Goal: Information Seeking & Learning: Learn about a topic

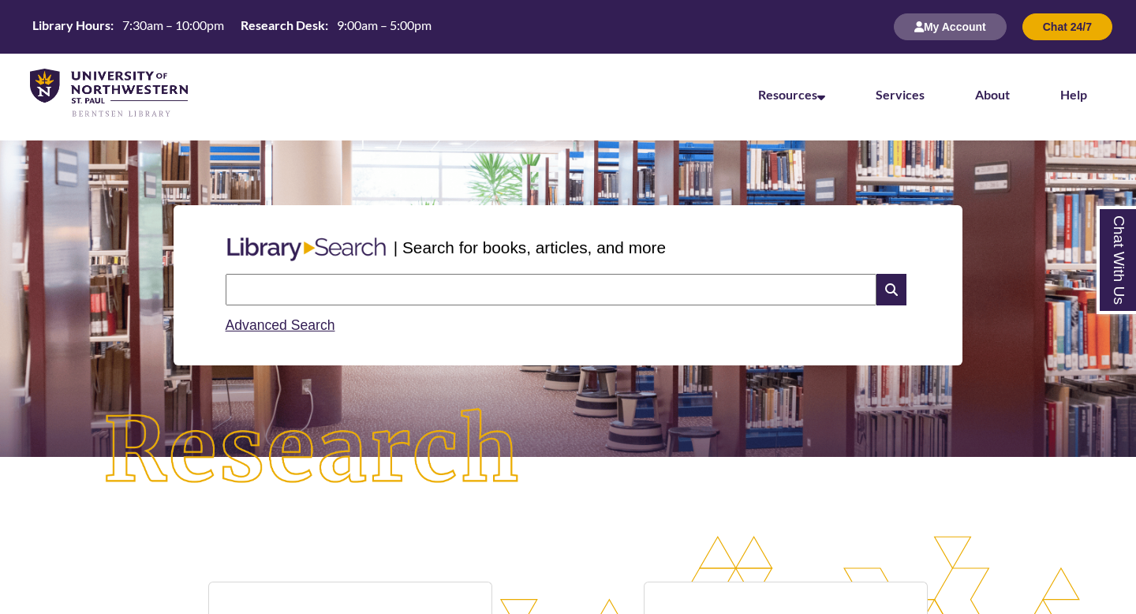
click at [316, 291] on input "text" at bounding box center [551, 290] width 651 height 32
type input "**********"
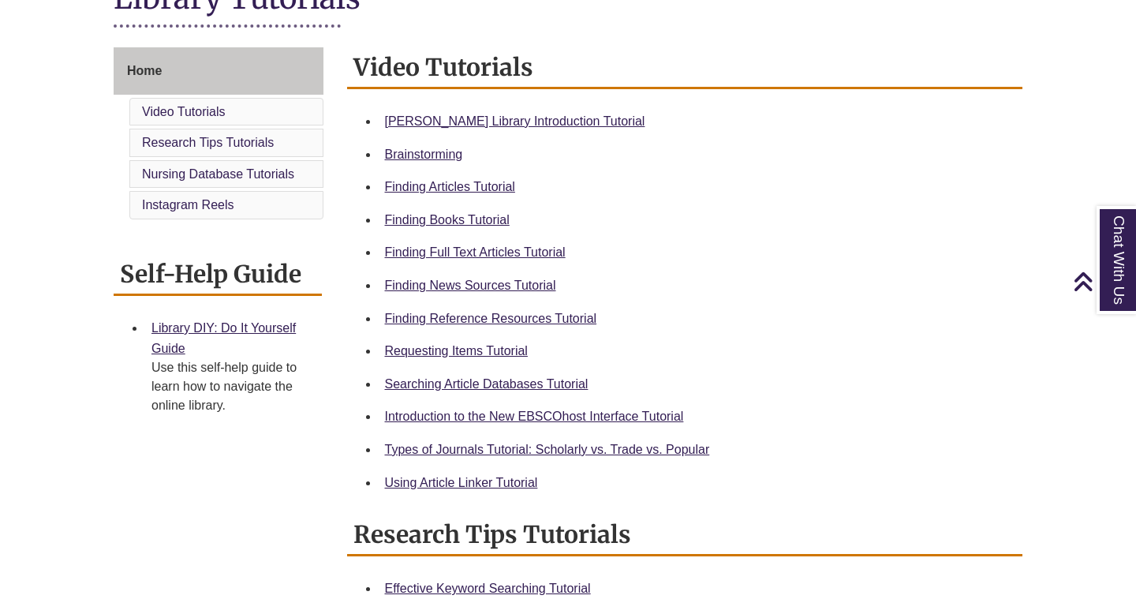
scroll to position [399, 0]
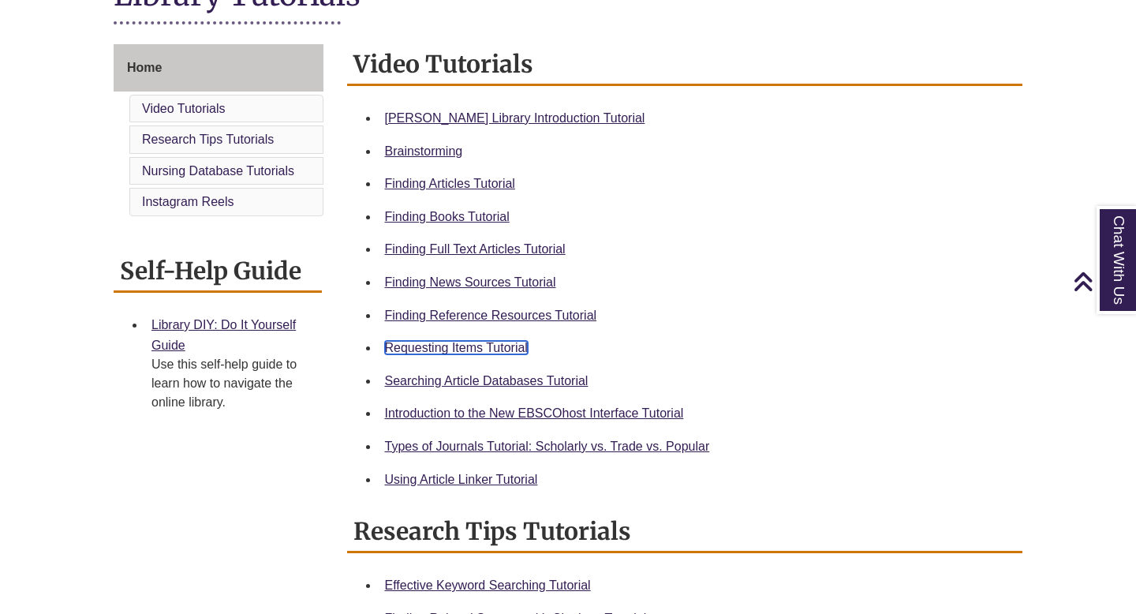
click at [452, 353] on link "Requesting Items Tutorial" at bounding box center [456, 347] width 143 height 13
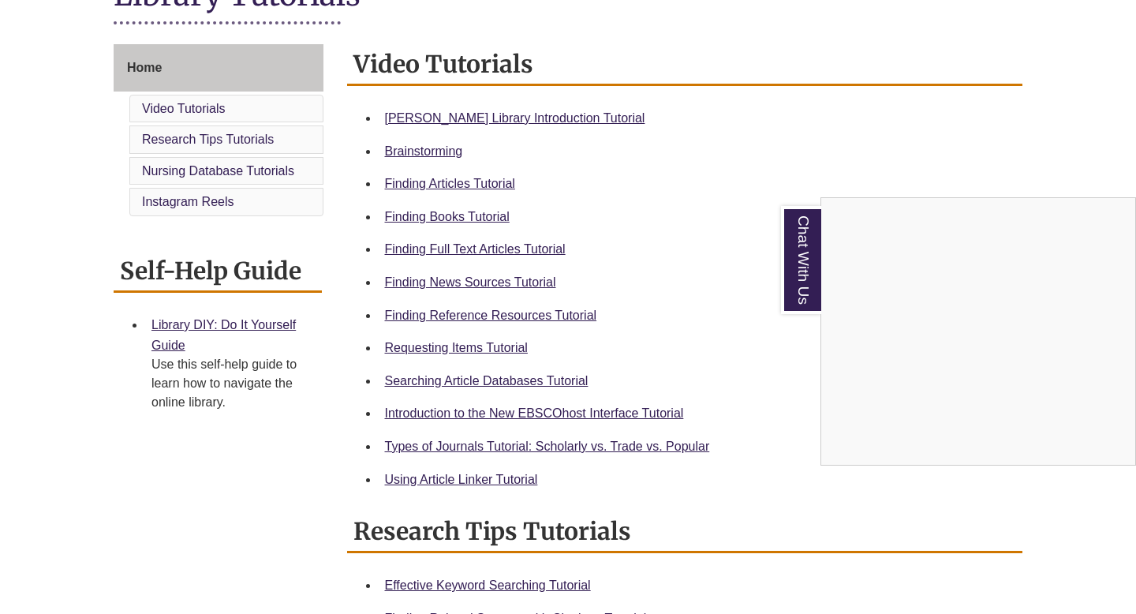
click at [509, 447] on div "Chat With Us" at bounding box center [568, 307] width 1136 height 614
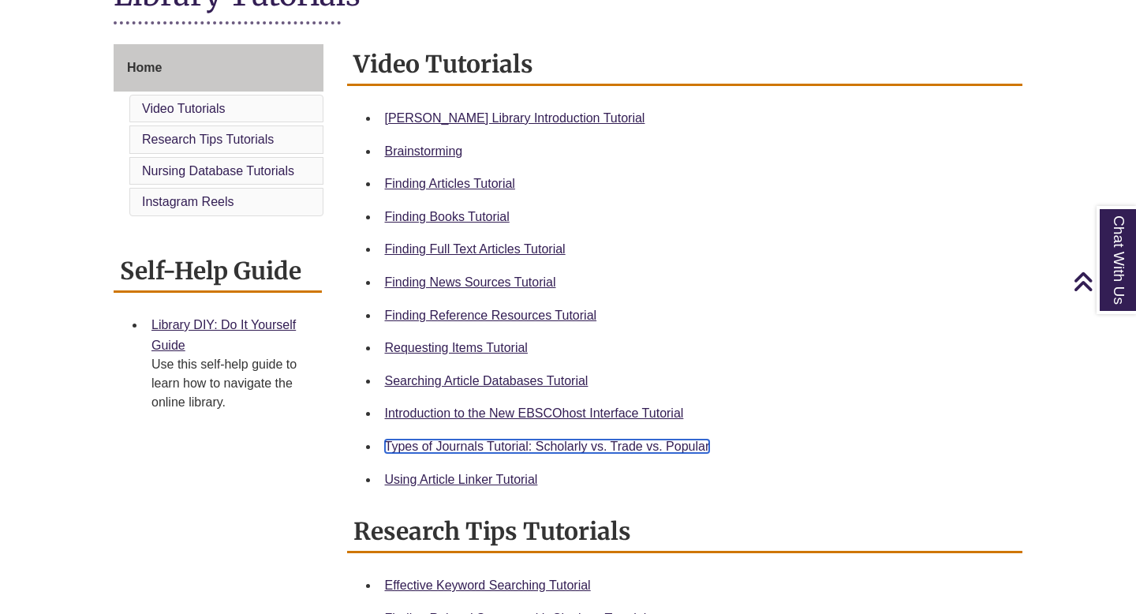
click at [469, 445] on link "Types of Journals Tutorial: Scholarly vs. Trade vs. Popular" at bounding box center [547, 445] width 325 height 13
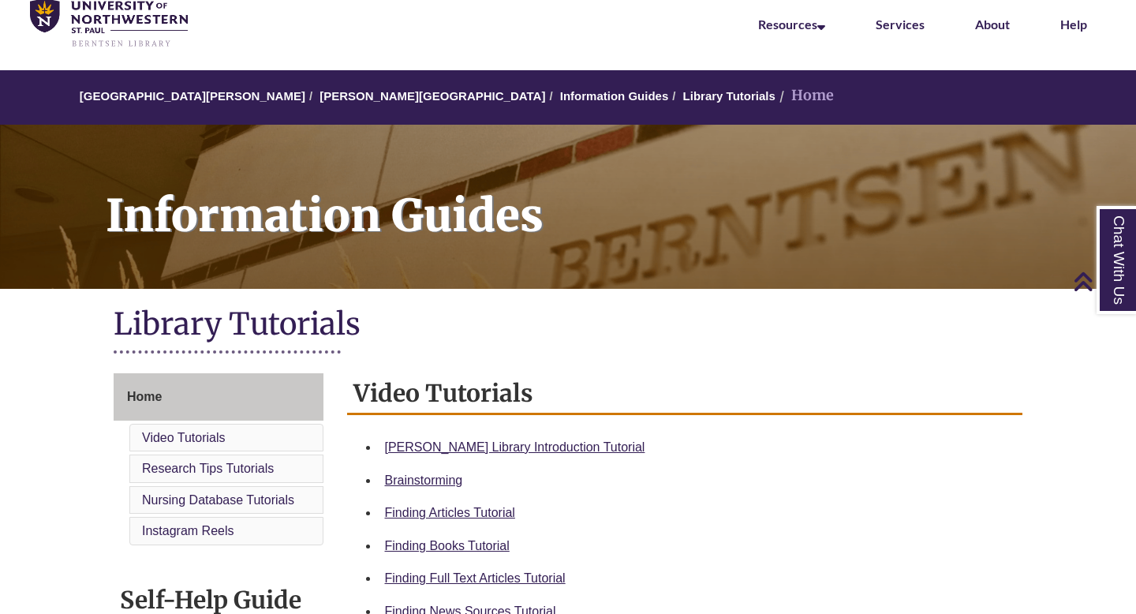
scroll to position [0, 0]
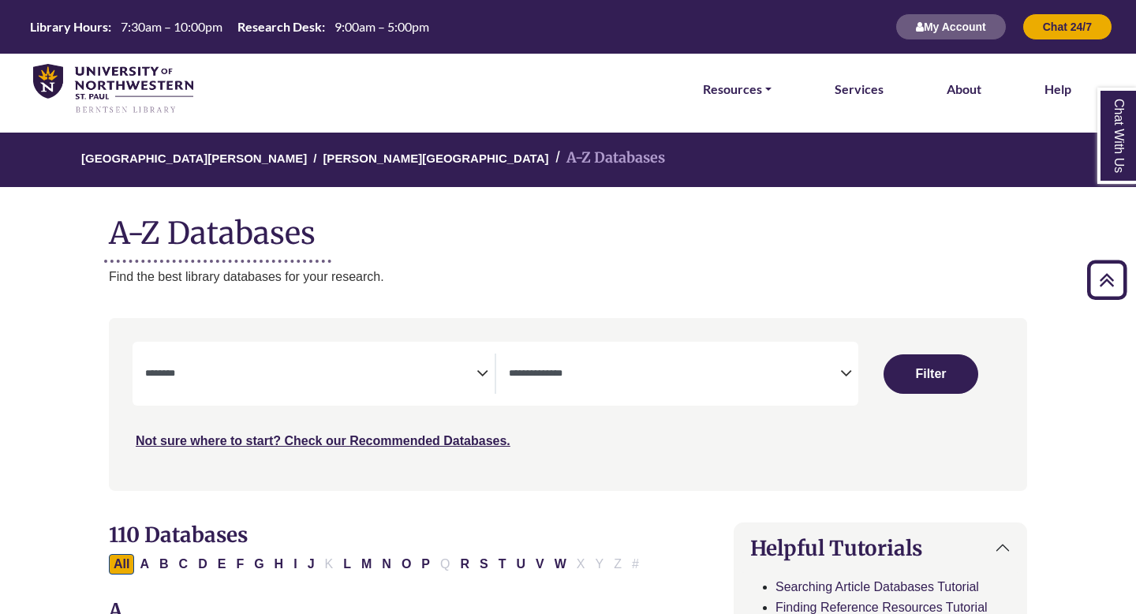
select select "Database Subject Filter"
select select "Database Types Filter"
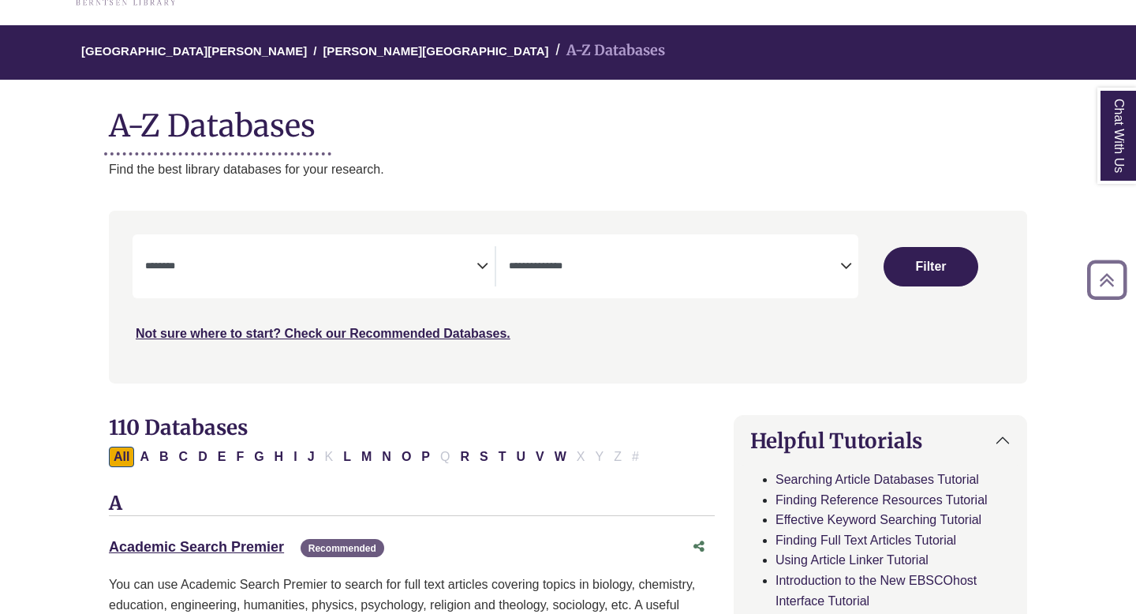
scroll to position [88, 0]
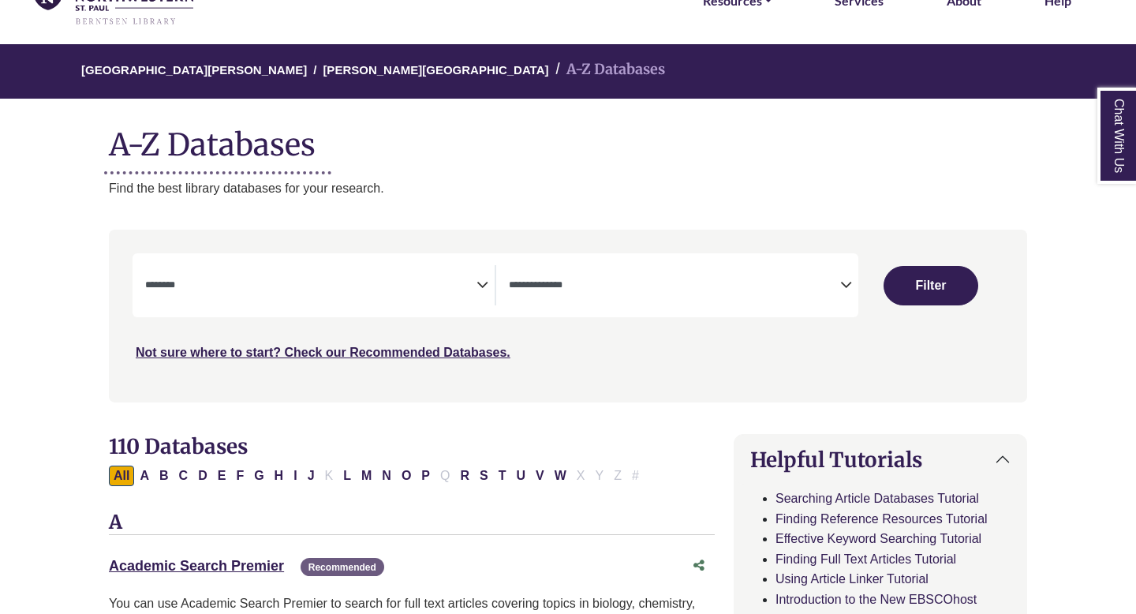
click at [475, 286] on textarea "Search" at bounding box center [310, 286] width 331 height 13
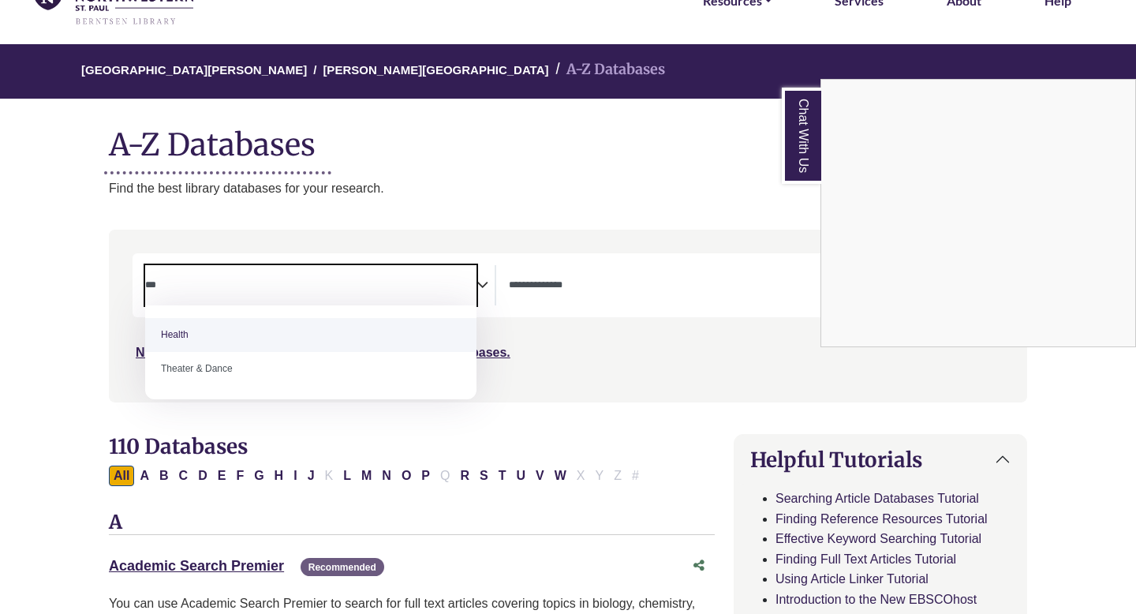
type textarea "***"
select select "*****"
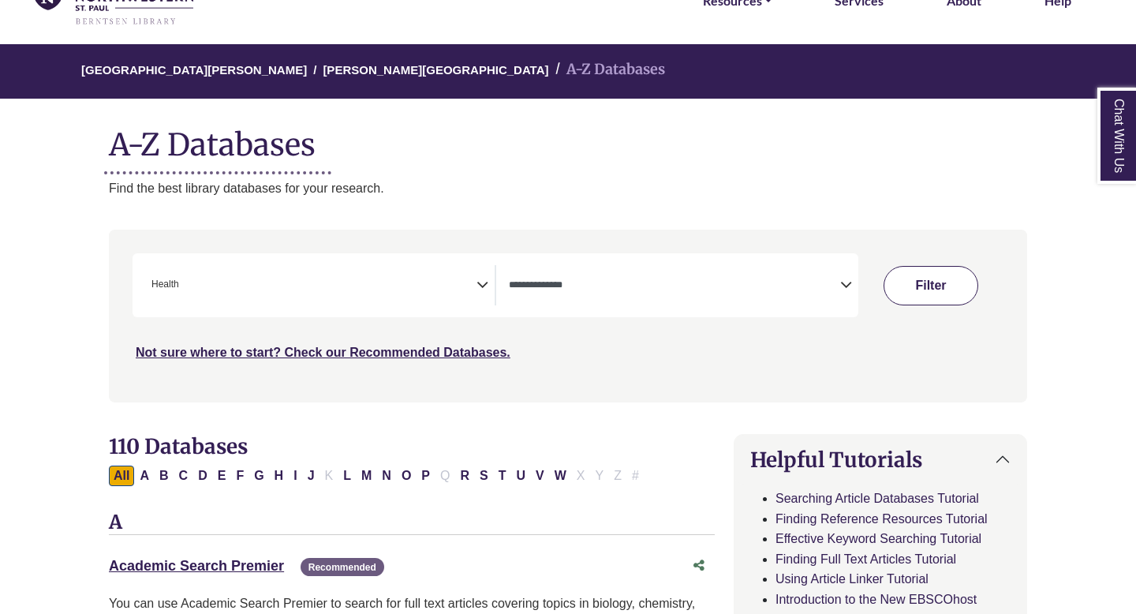
click at [922, 293] on button "Filter" at bounding box center [931, 285] width 95 height 39
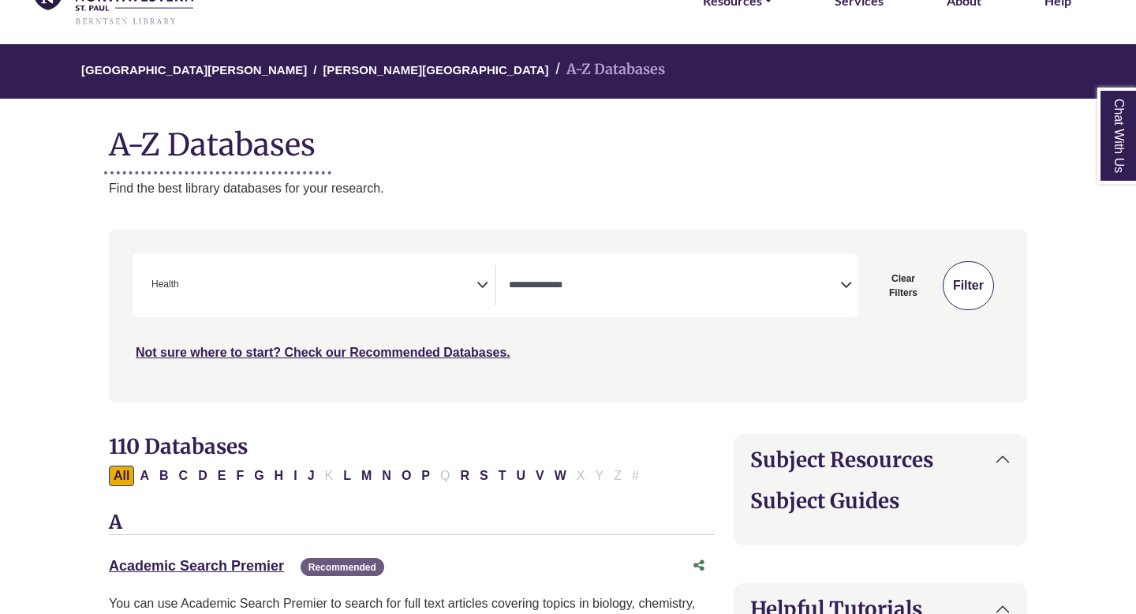
select select "Database Types Filter"
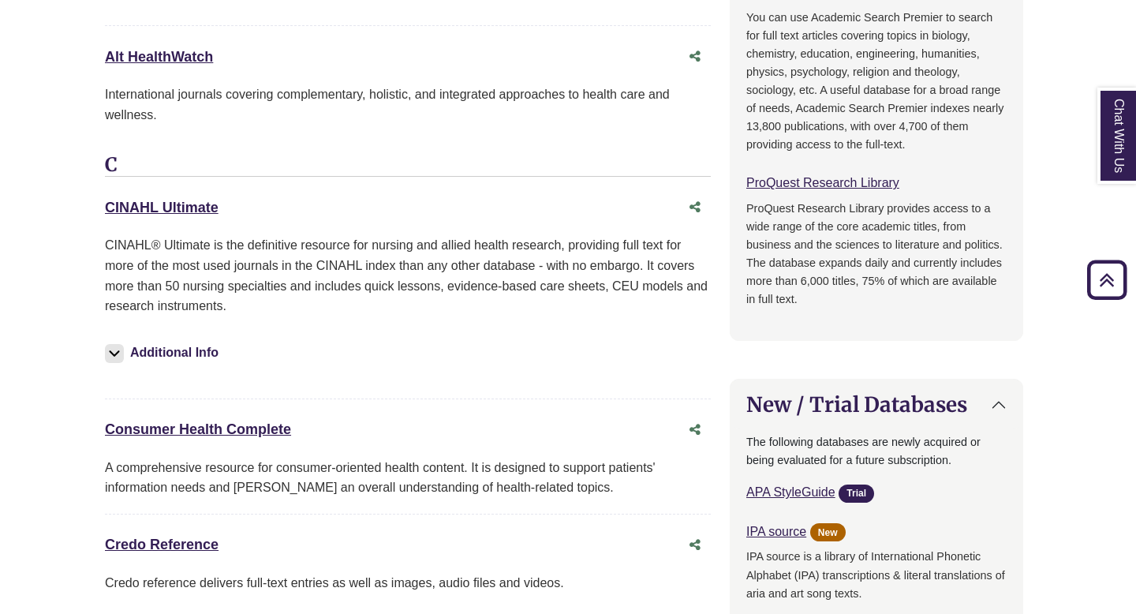
scroll to position [1191, 4]
drag, startPoint x: 66, startPoint y: 427, endPoint x: 317, endPoint y: 424, distance: 250.9
click at [317, 424] on body "Skip to Main Content Library Hours: 7:30am – 10:00pm Research Desk: 9:00am – 5:…" at bounding box center [564, 340] width 1136 height 3063
copy link "Consumer Health Complete"
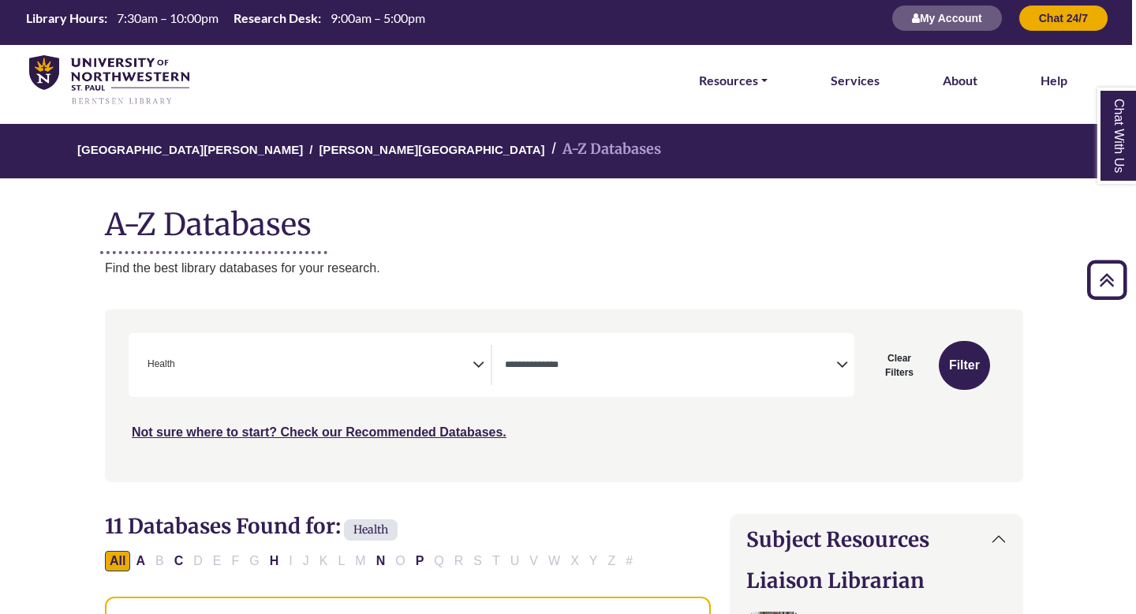
scroll to position [0, 4]
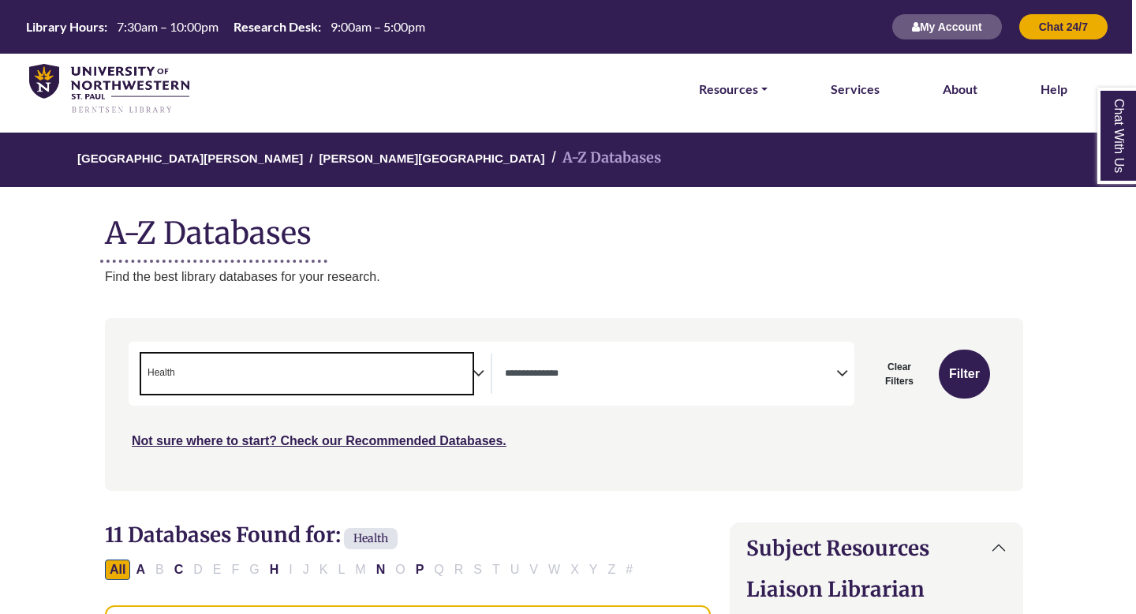
click at [414, 372] on span "× Health" at bounding box center [306, 373] width 331 height 40
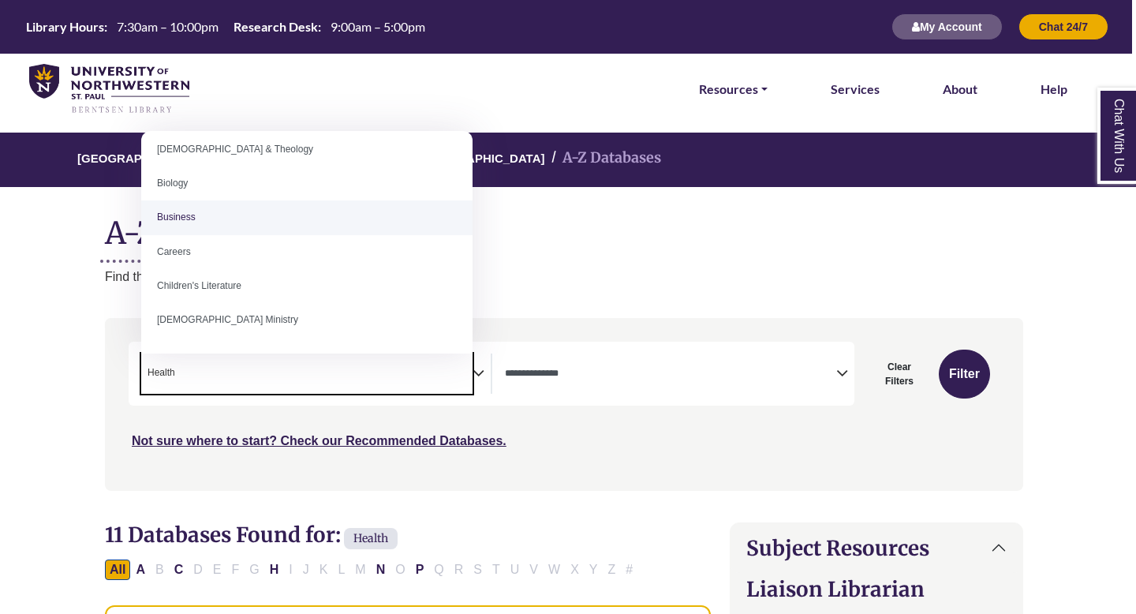
scroll to position [115, 0]
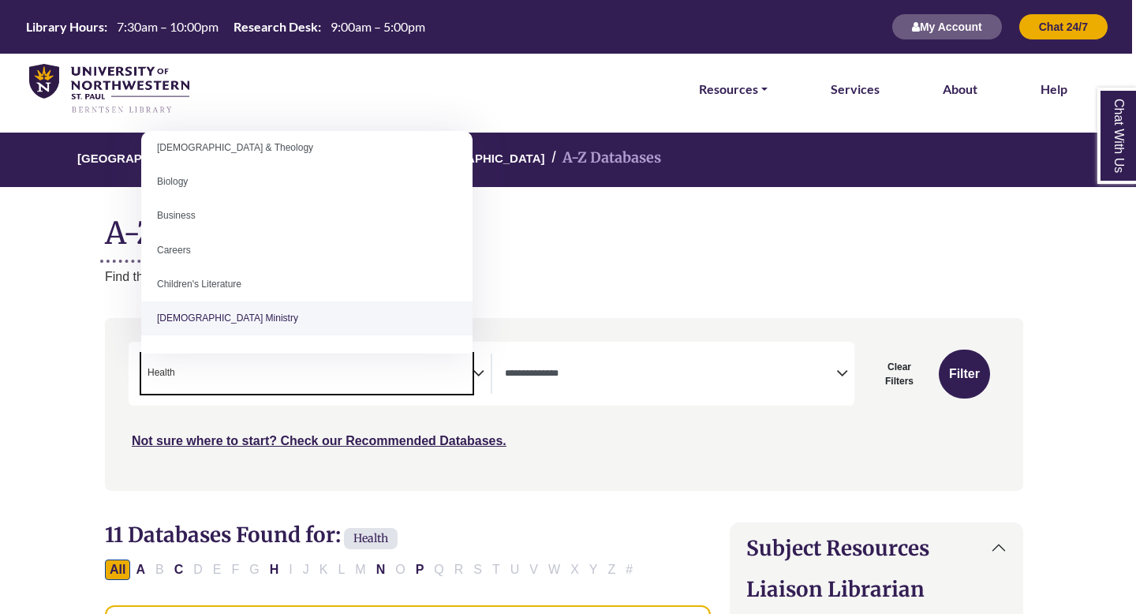
select select "Database Subject Filter"
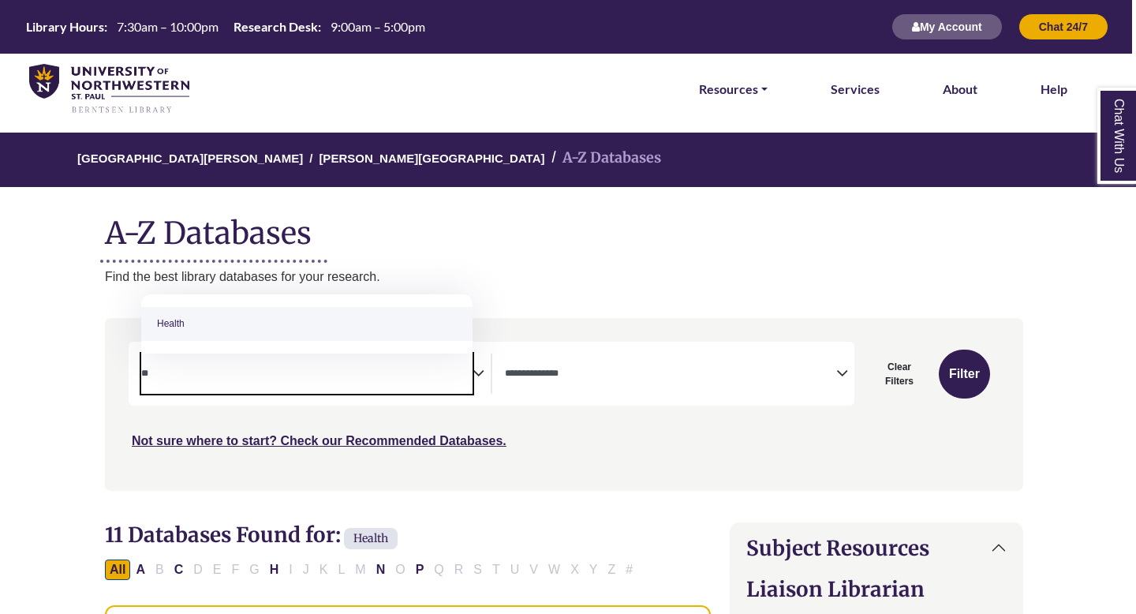
type textarea "*"
type textarea "***"
select select "*****"
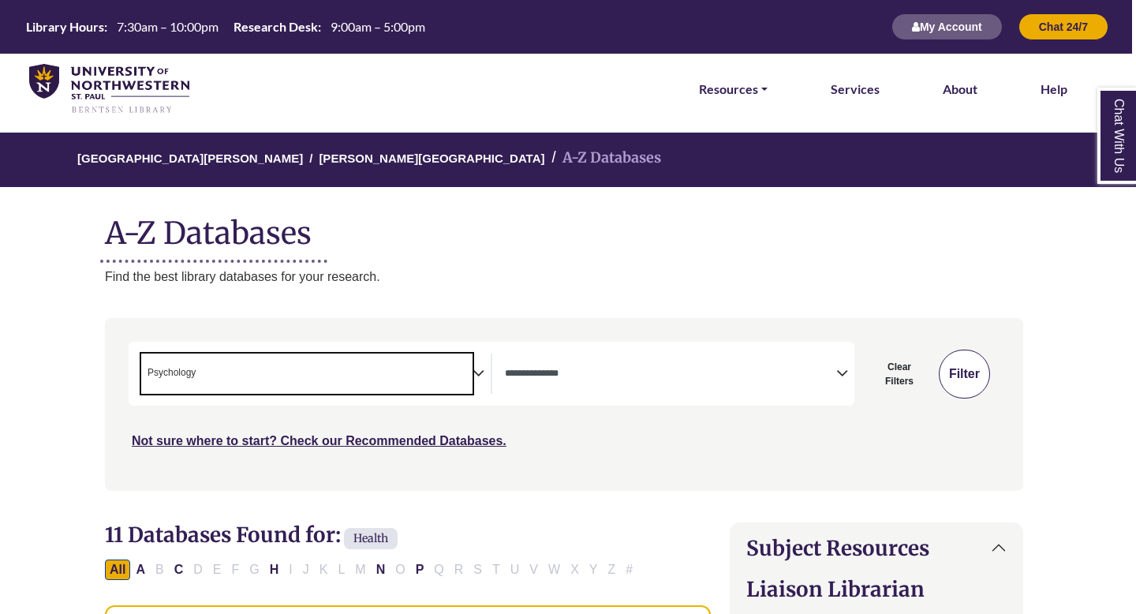
click at [967, 375] on button "Filter" at bounding box center [964, 374] width 51 height 49
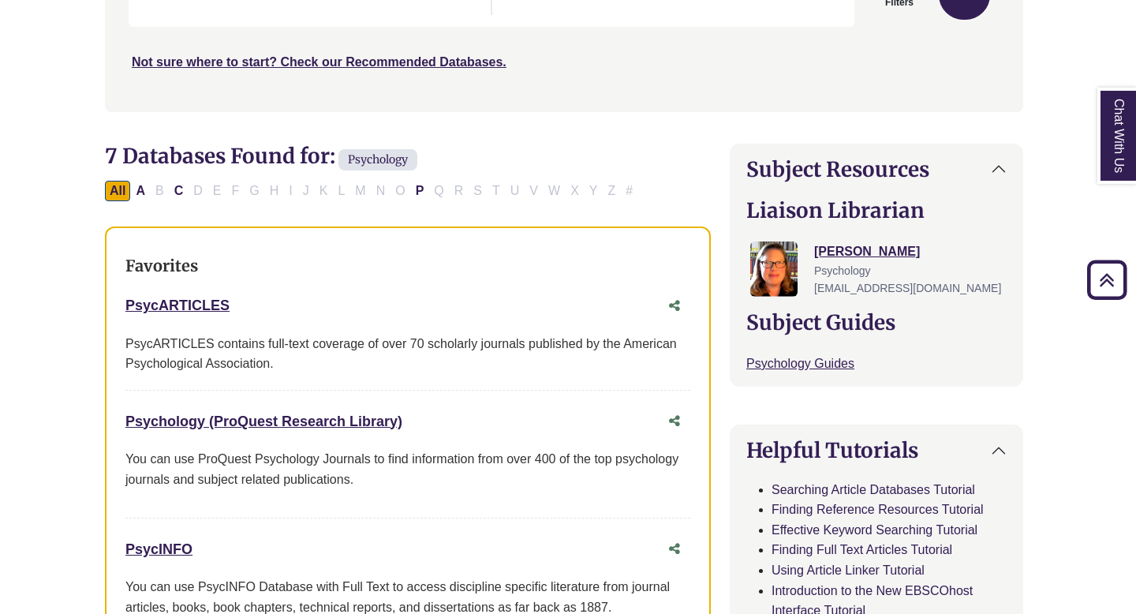
scroll to position [380, 4]
drag, startPoint x: 261, startPoint y: 308, endPoint x: 123, endPoint y: 302, distance: 138.2
click at [123, 302] on div "Favorites PsycARTICLES This link opens in a new window PsycARTICLES contains fu…" at bounding box center [408, 444] width 606 height 437
copy link "PsycARTICLES"
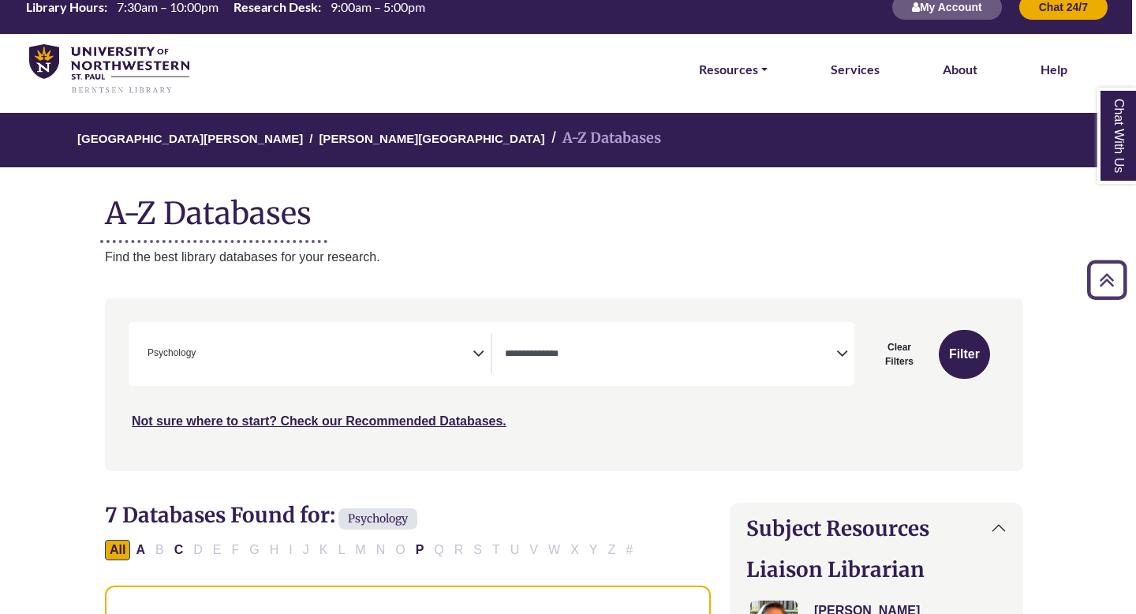
scroll to position [0, 4]
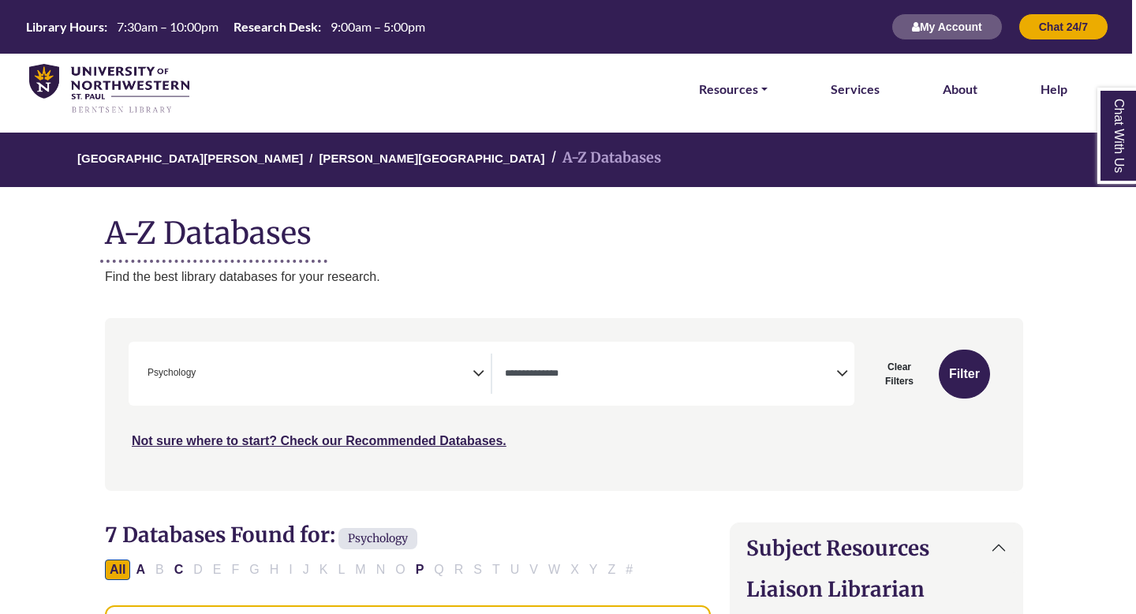
click at [478, 369] on icon "Search filters" at bounding box center [479, 371] width 12 height 24
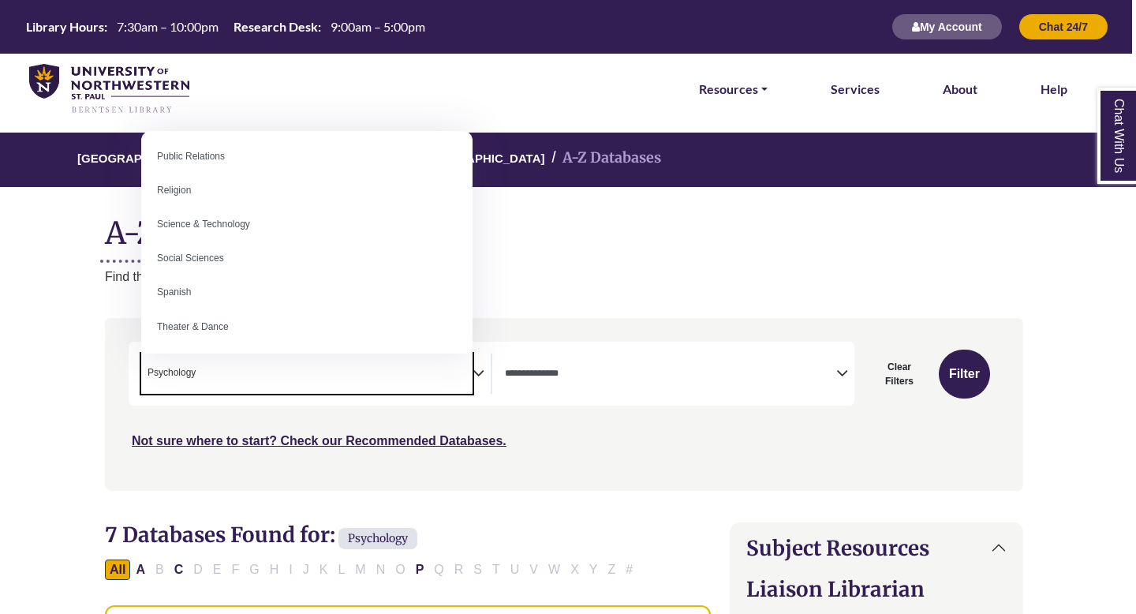
scroll to position [1288, 0]
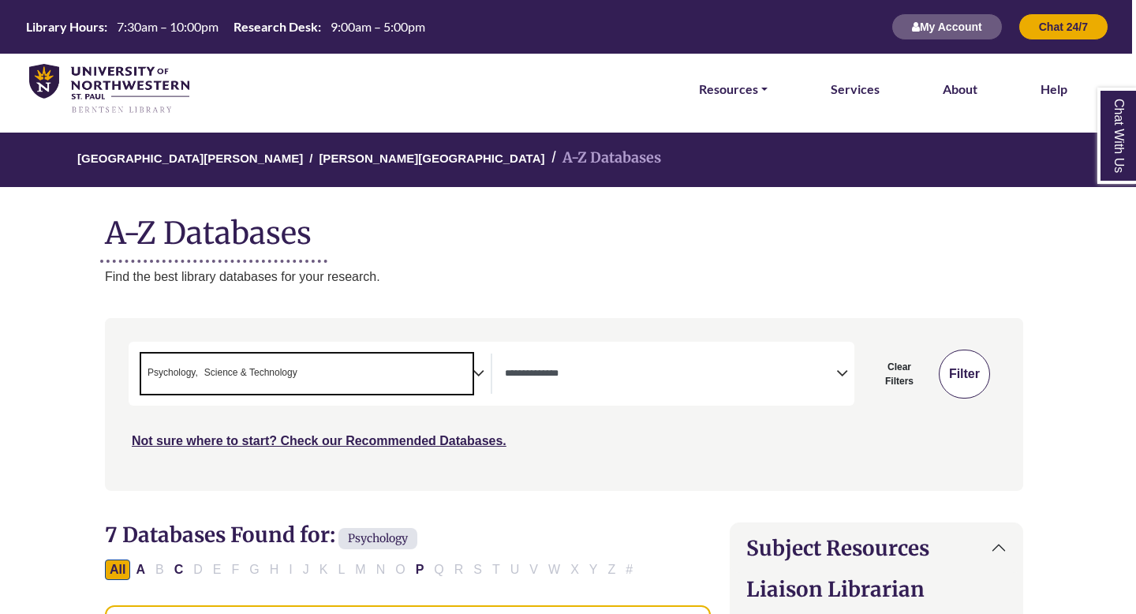
click at [975, 378] on button "Filter" at bounding box center [964, 374] width 51 height 49
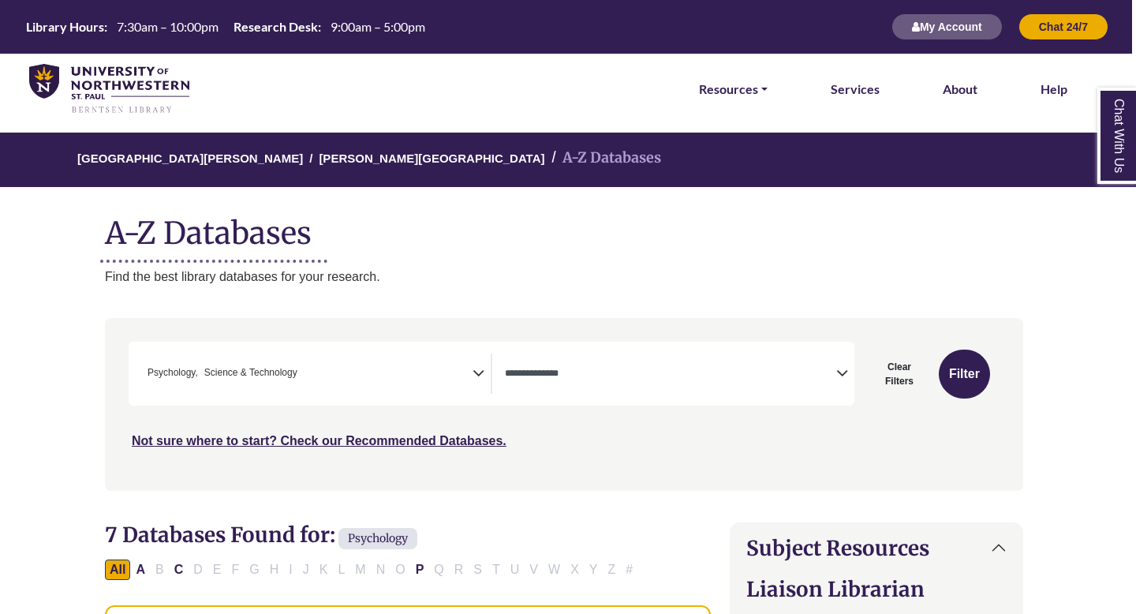
select select "Database Types Filter"
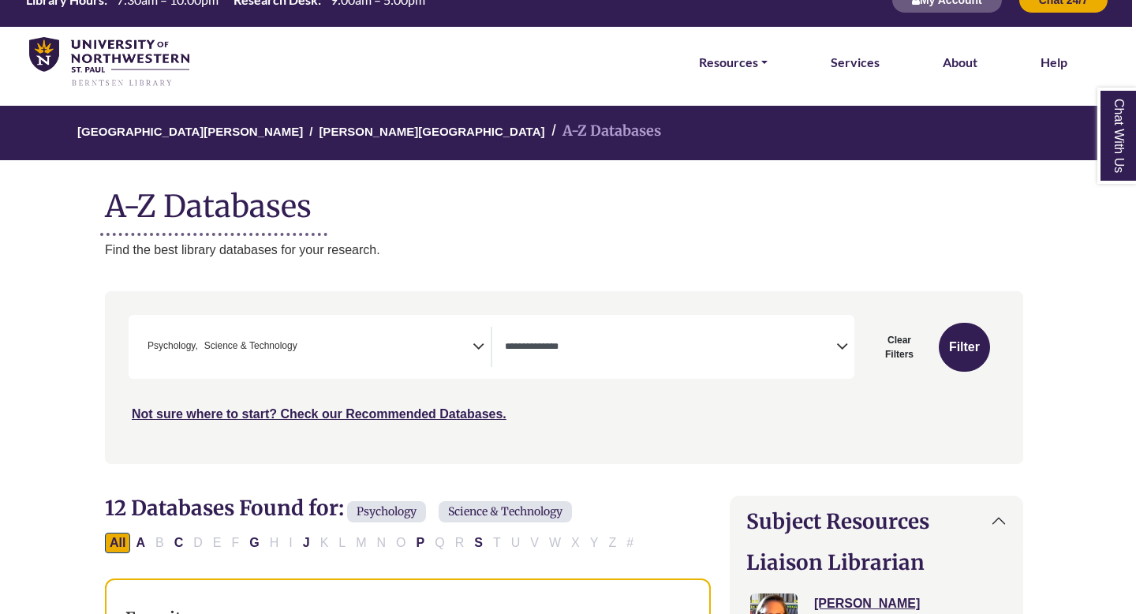
scroll to position [28, 4]
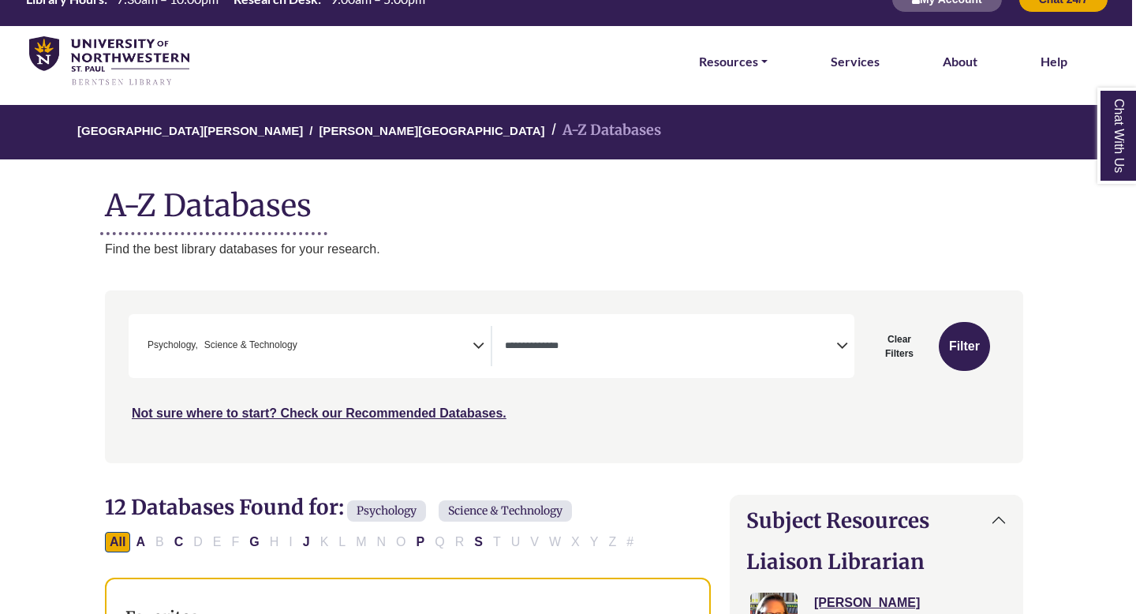
click at [205, 331] on span "× Psychology × Science & Technology" at bounding box center [306, 346] width 331 height 40
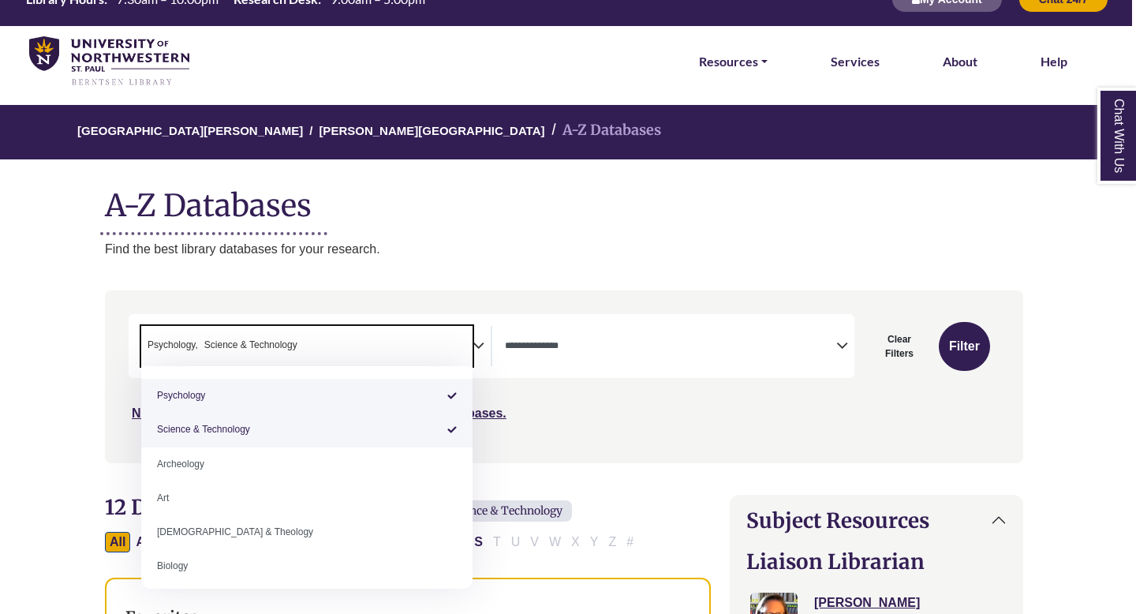
click at [194, 349] on span "Psychology" at bounding box center [173, 345] width 50 height 15
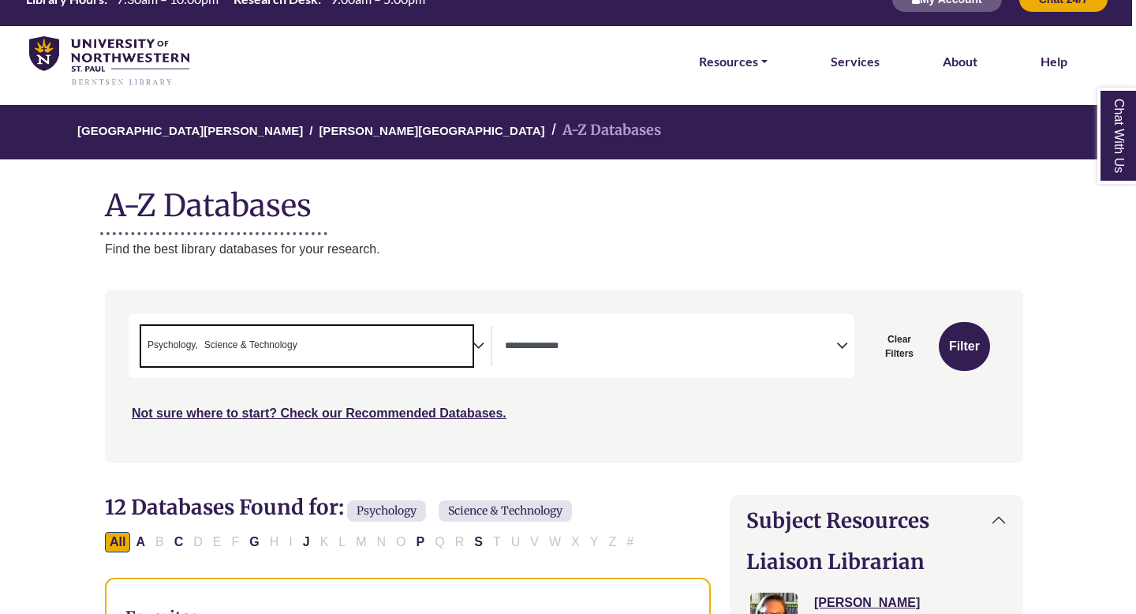
drag, startPoint x: 202, startPoint y: 345, endPoint x: 179, endPoint y: 342, distance: 23.0
click at [179, 342] on ul "× Psychology × Science & Technology" at bounding box center [220, 343] width 159 height 13
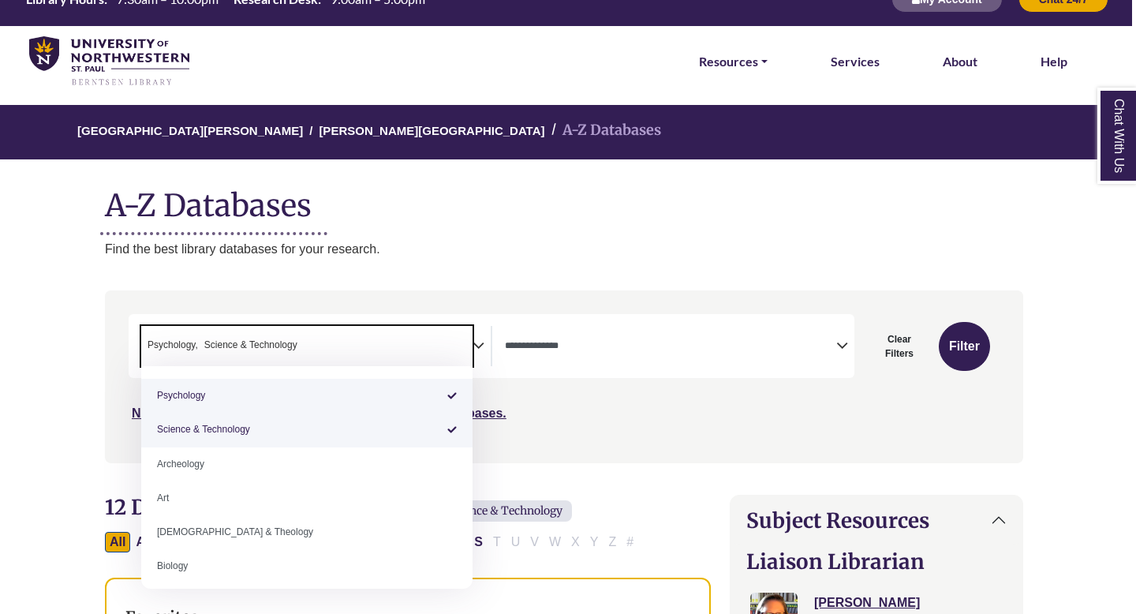
select select "*****"
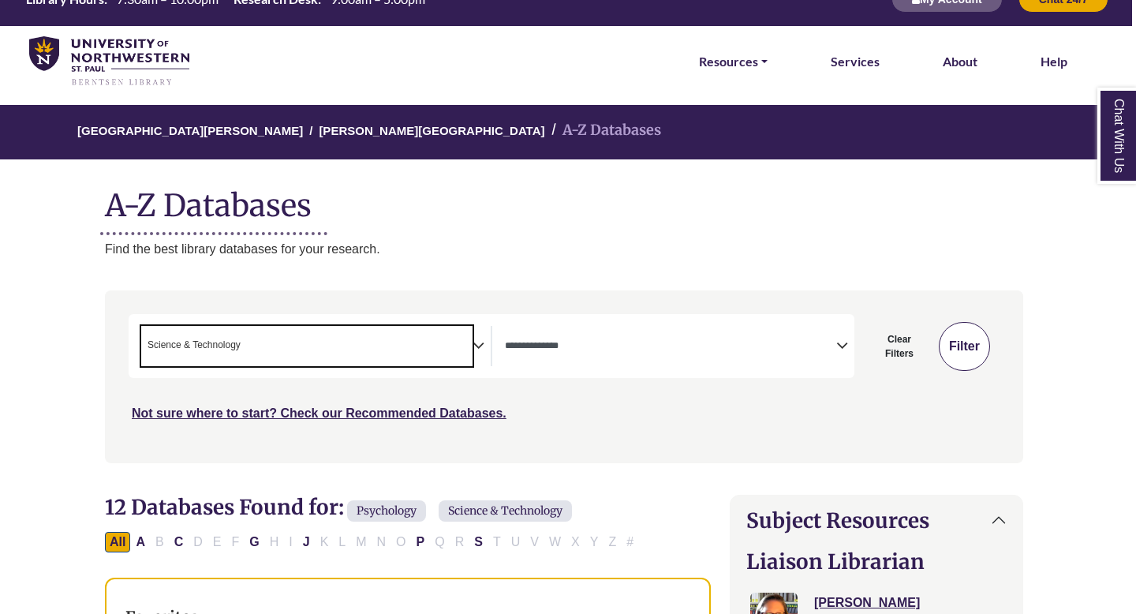
click at [971, 337] on button "Filter" at bounding box center [964, 346] width 51 height 49
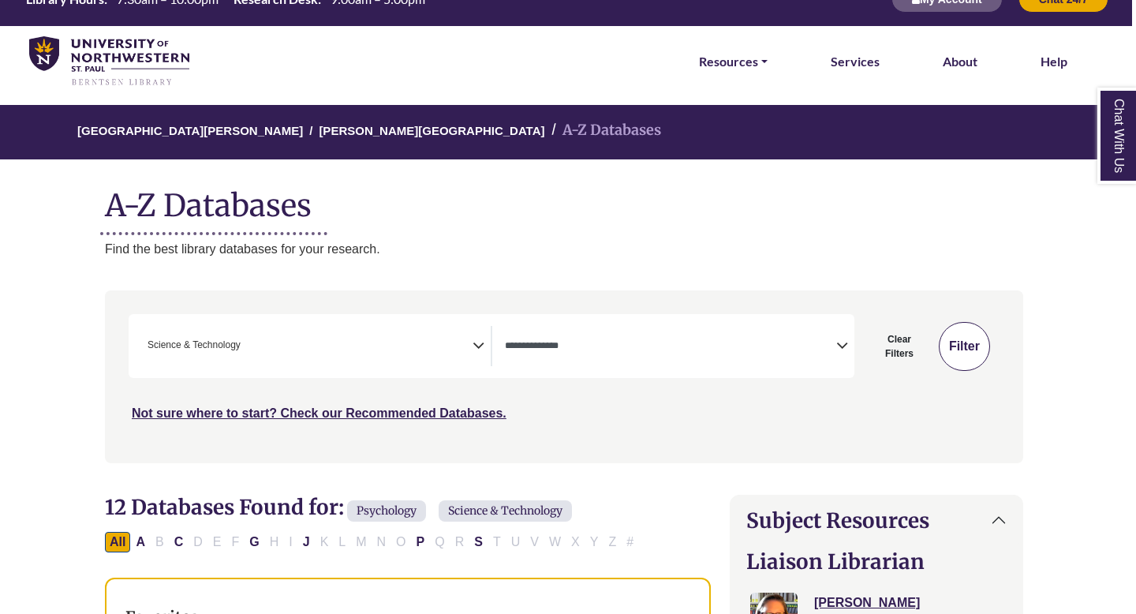
select select "Database Types Filter"
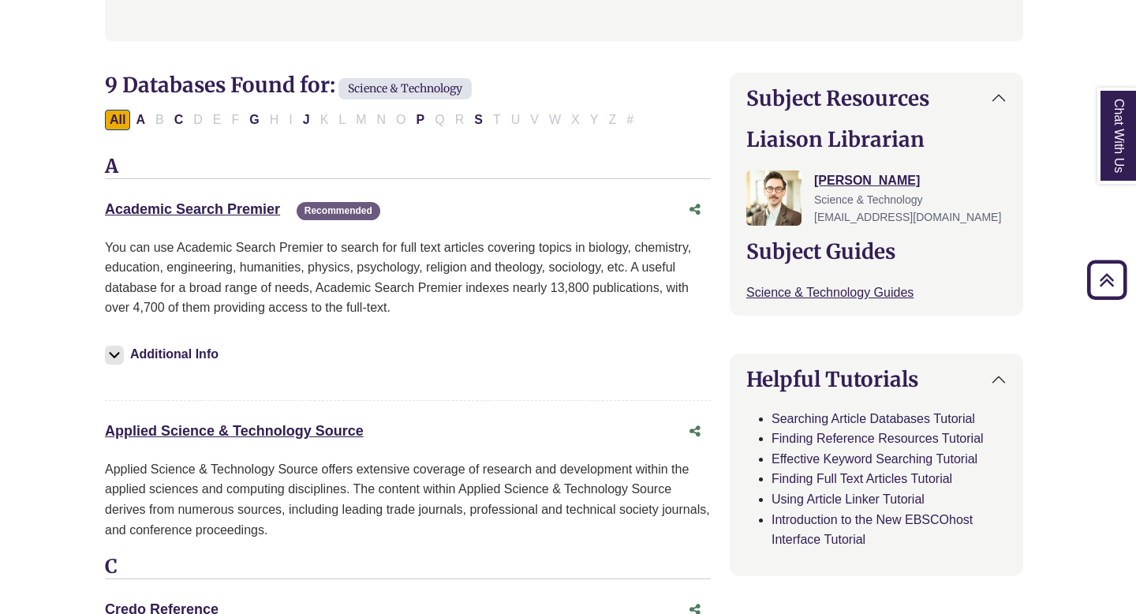
scroll to position [480, 4]
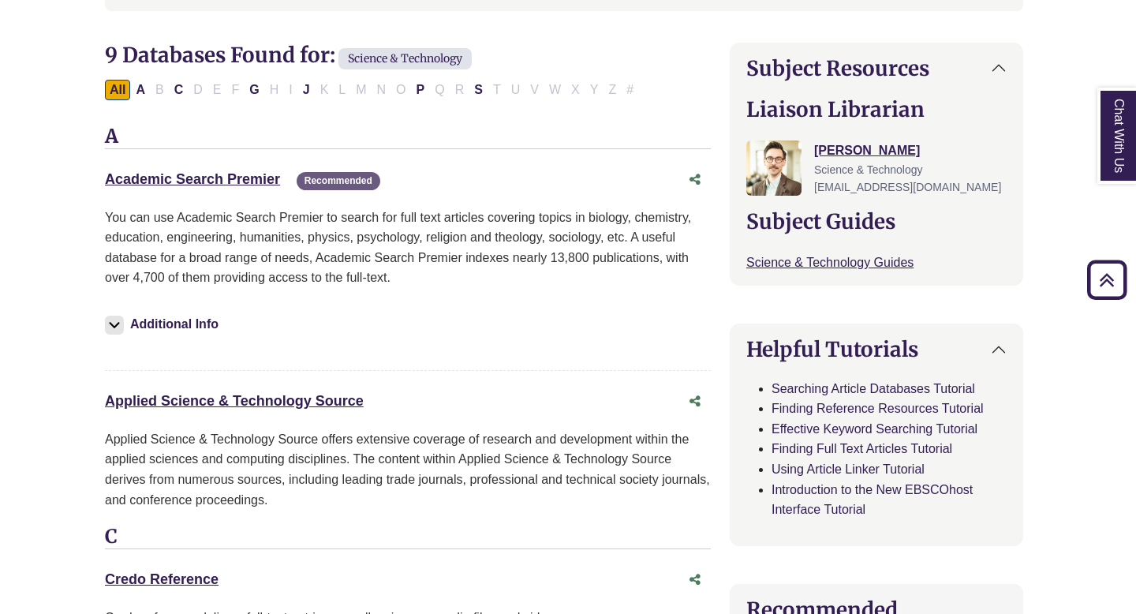
drag, startPoint x: 391, startPoint y: 398, endPoint x: 76, endPoint y: 391, distance: 315.7
copy link "Applied Science & Technology Source"
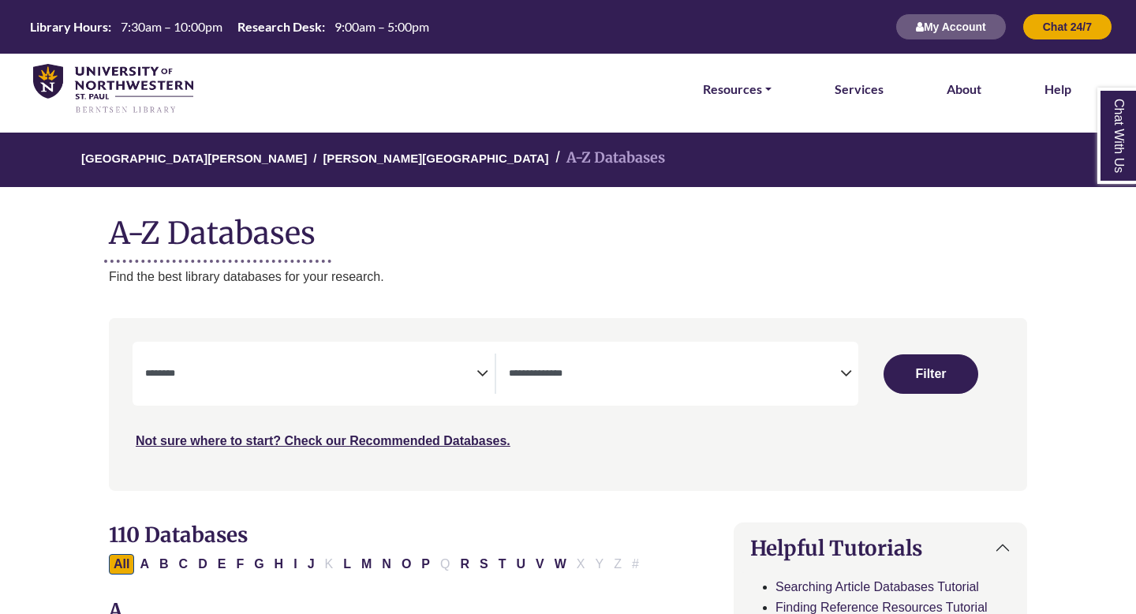
select select "Database Subject Filter"
select select "Database Types Filter"
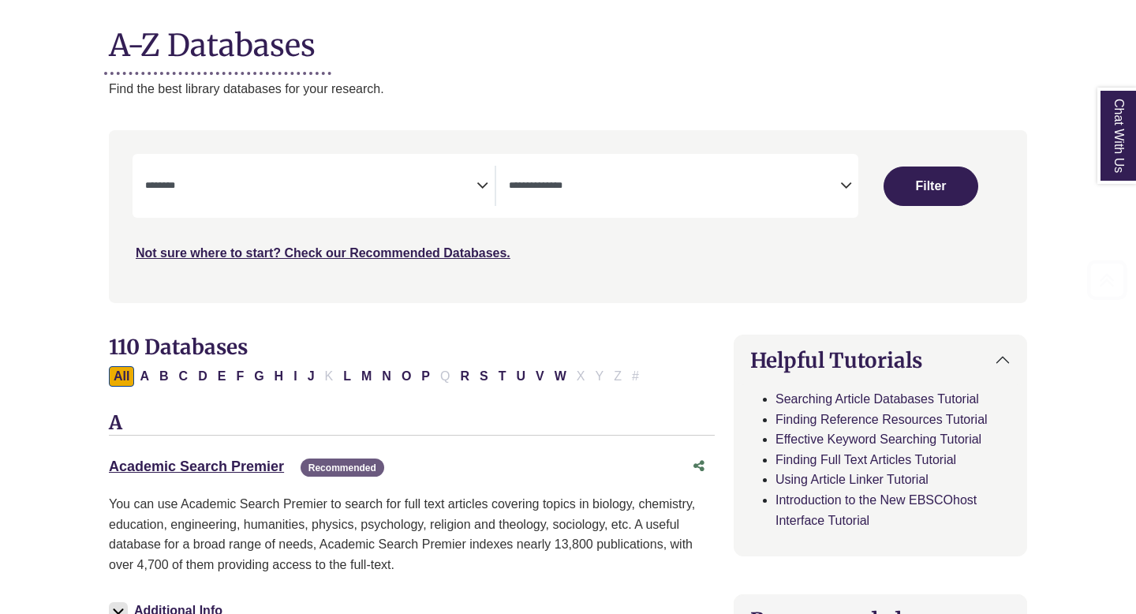
scroll to position [192, 0]
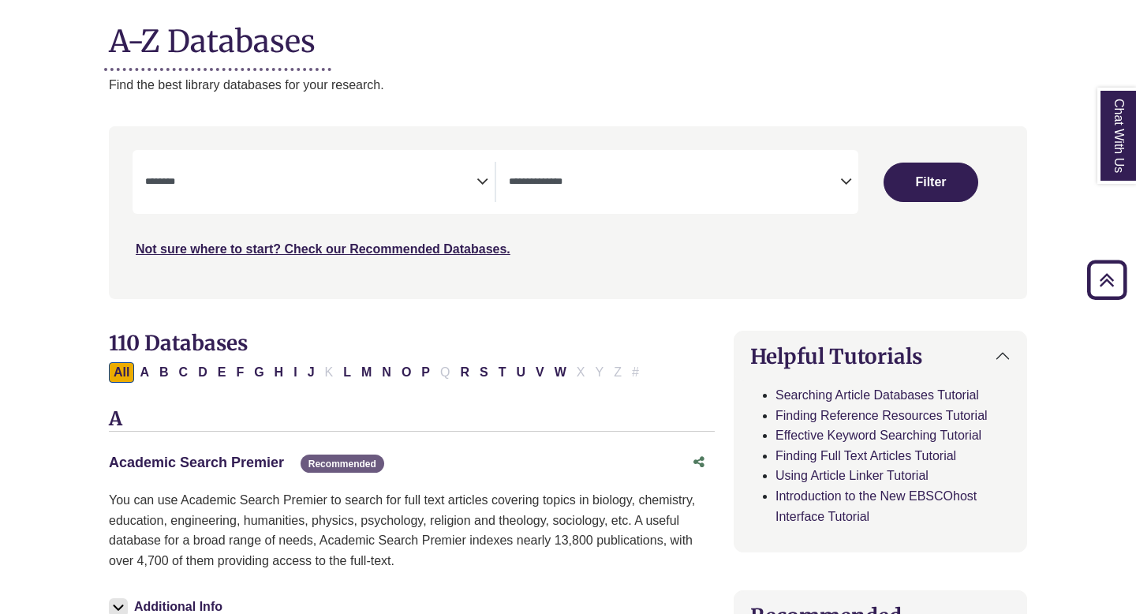
click at [241, 464] on link "Academic Search Premier This link opens in a new window" at bounding box center [196, 462] width 175 height 16
